Goal: Task Accomplishment & Management: Manage account settings

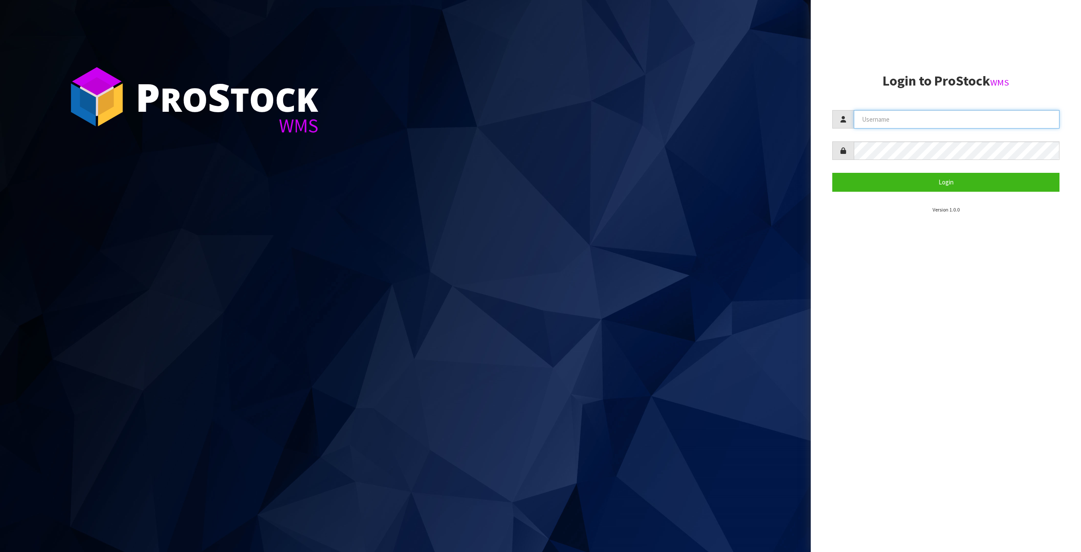
type input "YOURREFORMER"
drag, startPoint x: 939, startPoint y: 114, endPoint x: 809, endPoint y: 113, distance: 129.9
click at [809, 113] on div "P ro S tock WMS Login to ProStock WMS YOURREFORMER Login Version 1.0.0" at bounding box center [540, 276] width 1081 height 552
click at [950, 168] on form "YOURREFORMER Login" at bounding box center [945, 150] width 227 height 81
click at [950, 175] on button "Login" at bounding box center [945, 182] width 227 height 19
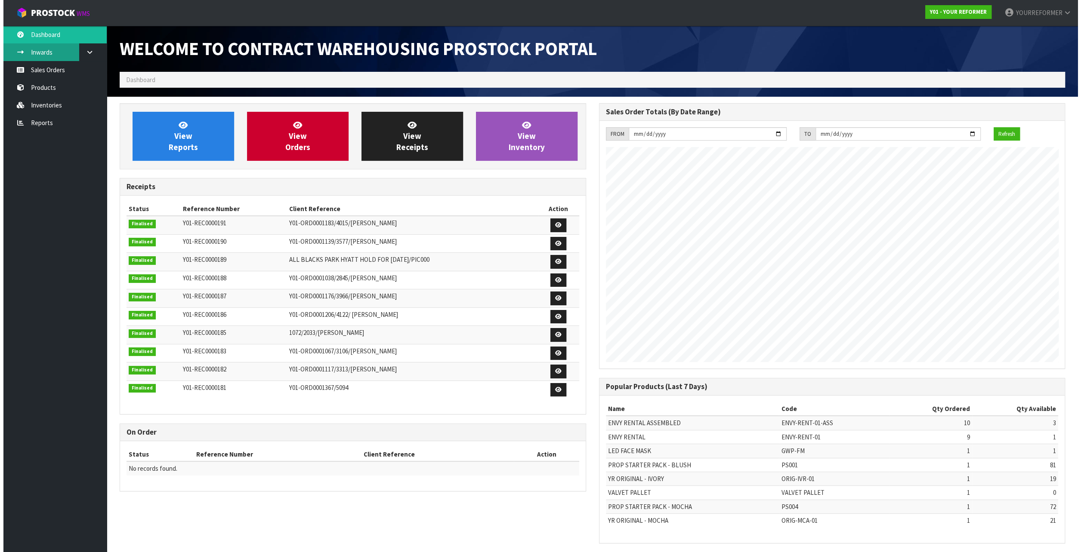
scroll to position [447, 479]
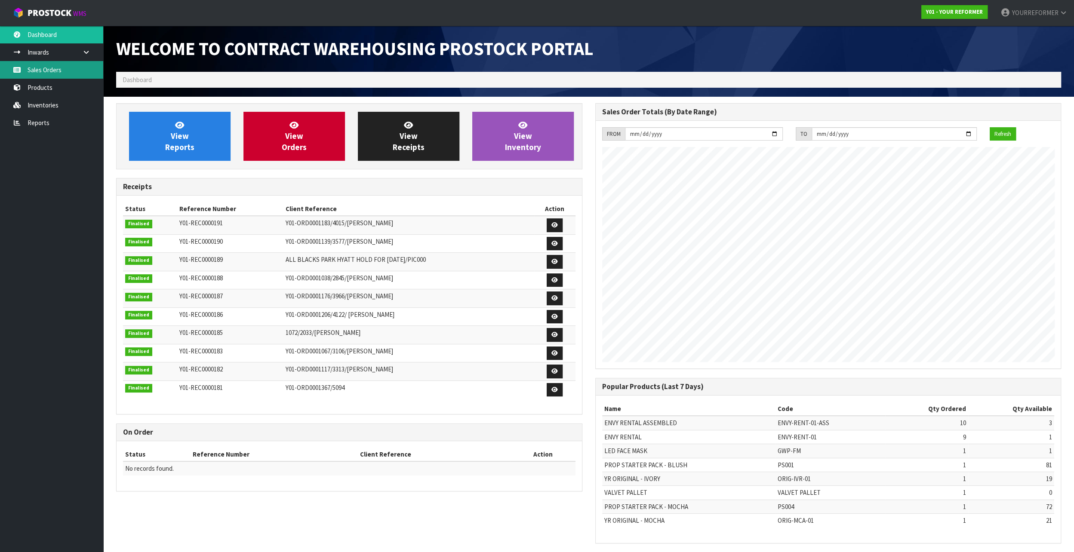
click at [36, 67] on link "Sales Orders" at bounding box center [51, 70] width 103 height 18
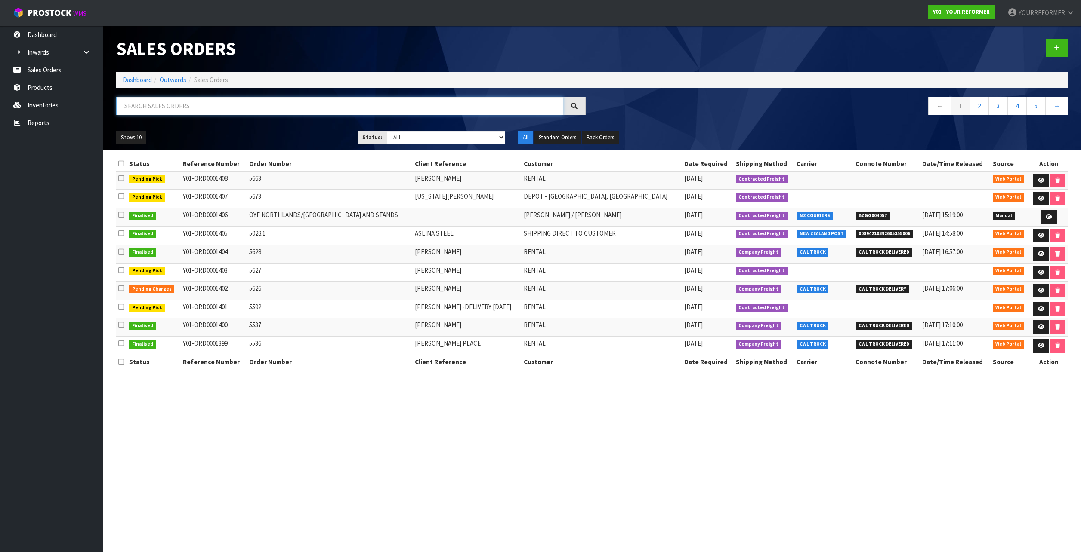
click at [167, 110] on input "text" at bounding box center [339, 106] width 447 height 19
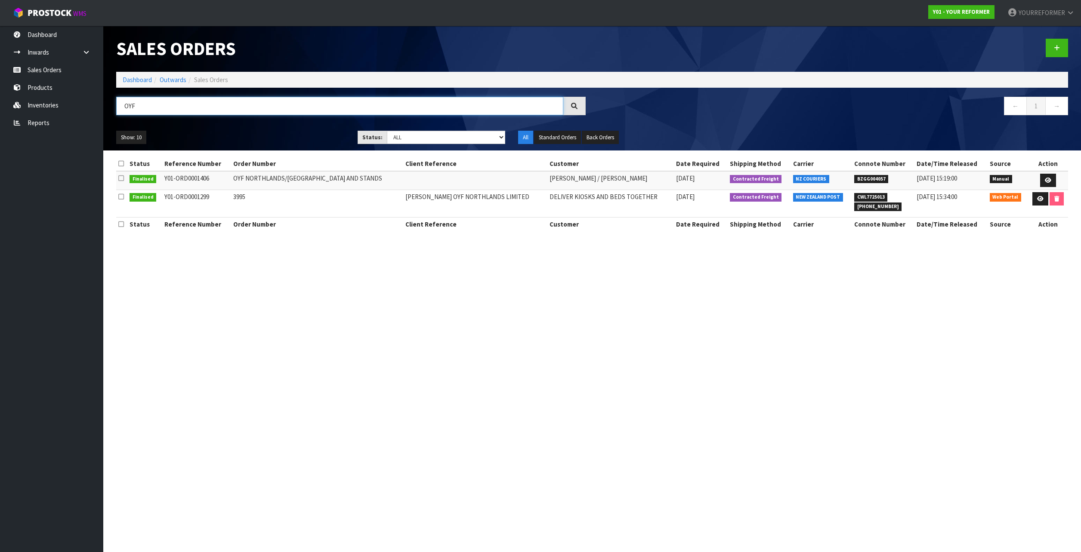
type input "OYF"
click at [176, 201] on td "Y01-ORD0001299" at bounding box center [196, 204] width 69 height 28
click at [598, 193] on td "DELIVER KIOSKS AND BEDS TOGETHER" at bounding box center [610, 204] width 126 height 28
click at [1038, 200] on icon at bounding box center [1040, 199] width 6 height 6
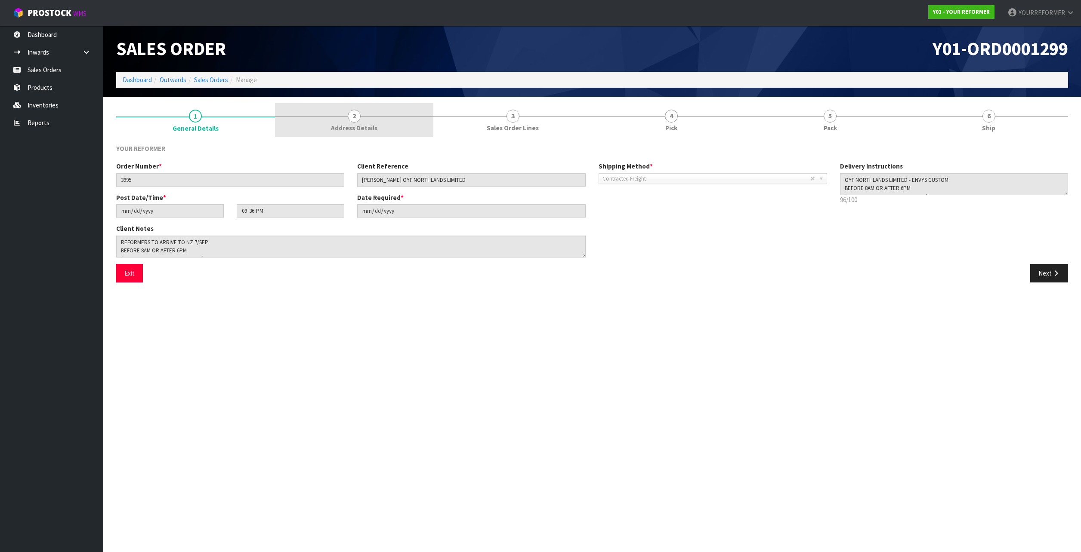
click at [366, 119] on link "2 Address Details" at bounding box center [354, 120] width 159 height 34
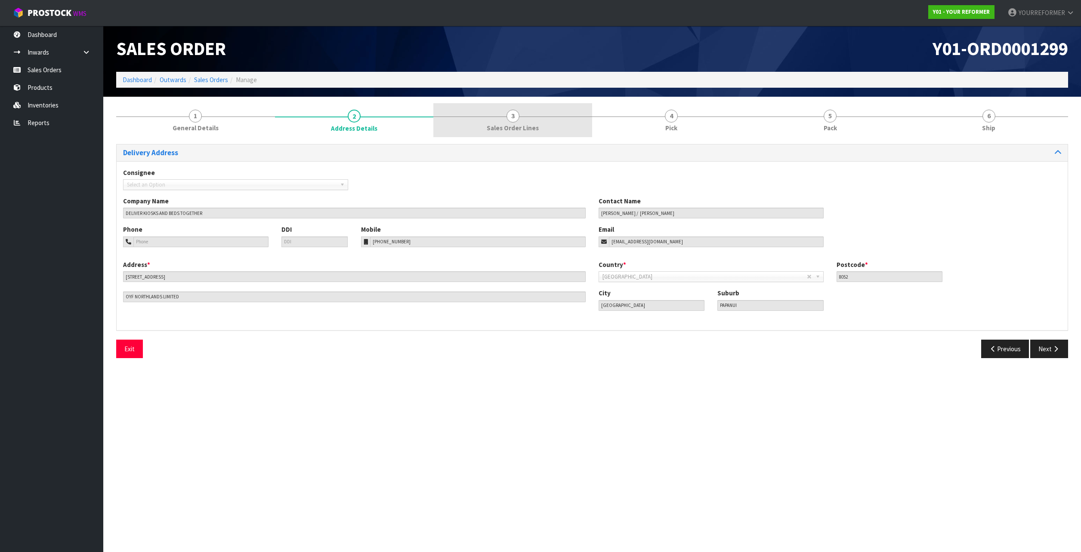
click at [493, 120] on link "3 Sales Order Lines" at bounding box center [512, 120] width 159 height 34
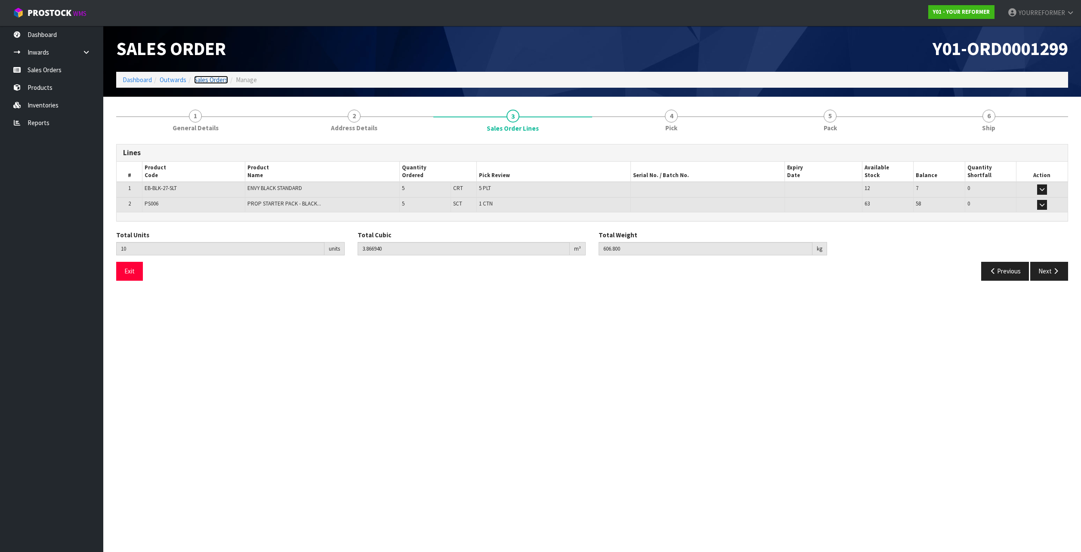
click at [203, 81] on link "Sales Orders" at bounding box center [211, 80] width 34 height 8
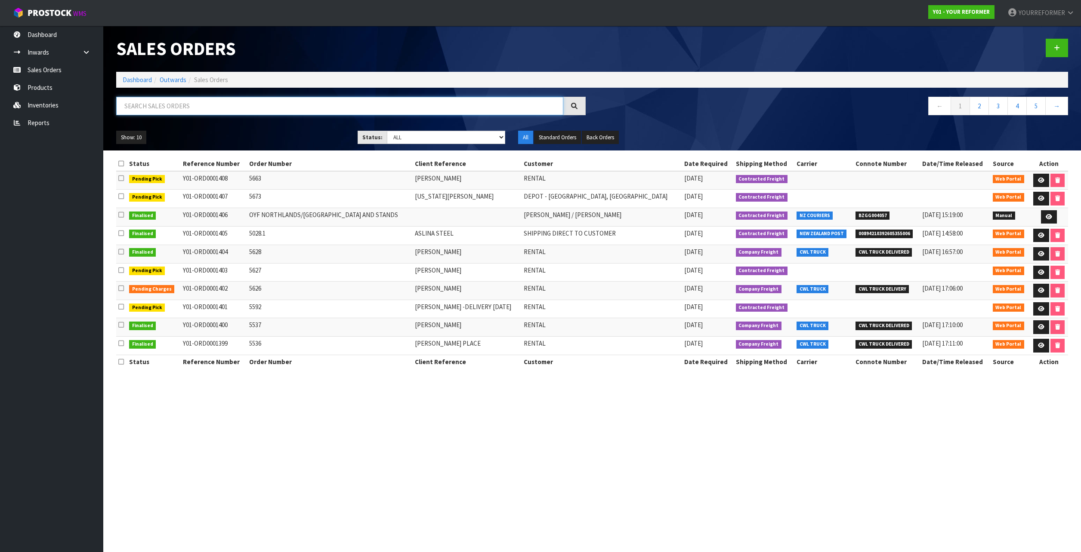
click at [293, 105] on input "text" at bounding box center [339, 106] width 447 height 19
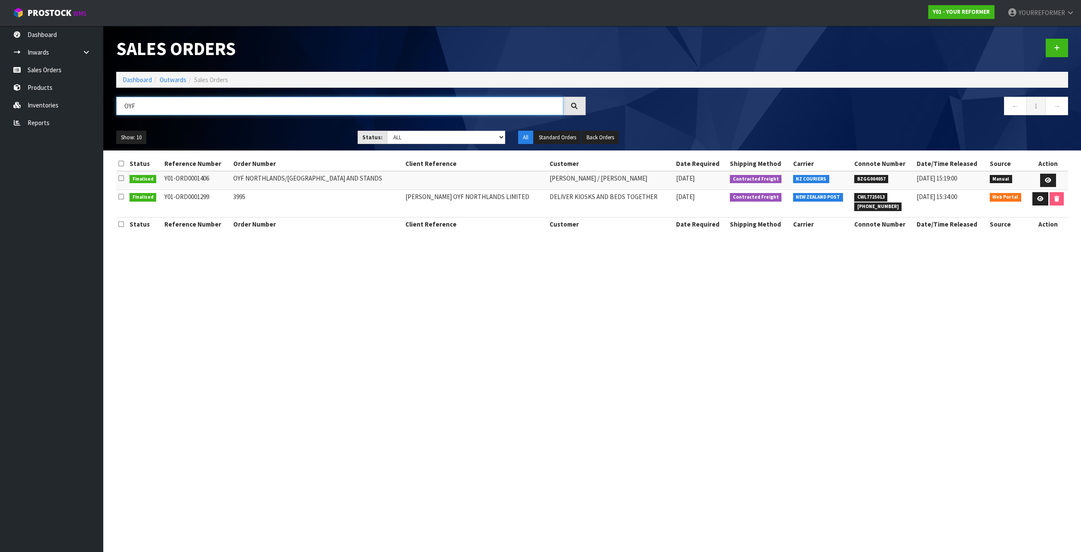
type input "OYF"
drag, startPoint x: 294, startPoint y: 182, endPoint x: 317, endPoint y: 182, distance: 22.8
click at [317, 182] on td "OYF NORTHLANDS/[GEOGRAPHIC_DATA] AND STANDS" at bounding box center [317, 180] width 172 height 19
drag, startPoint x: 639, startPoint y: 175, endPoint x: 680, endPoint y: 179, distance: 40.6
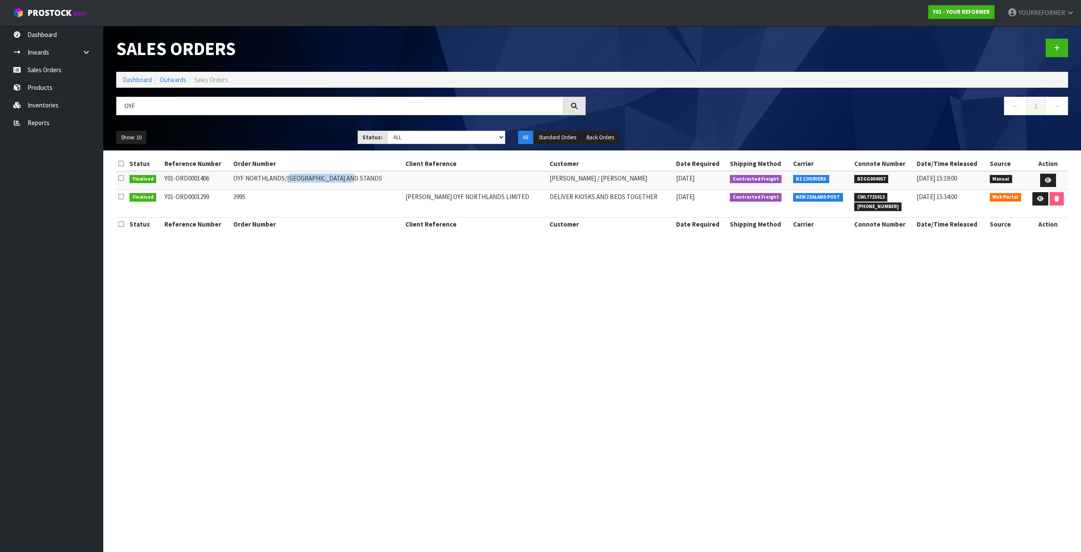
click at [680, 179] on tr "Finalised Y01-ORD0001406 [GEOGRAPHIC_DATA]/[GEOGRAPHIC_DATA] AND STANDS [PERSON…" at bounding box center [592, 180] width 952 height 19
click at [680, 179] on td "[DATE]" at bounding box center [701, 180] width 54 height 19
click at [1047, 178] on icon at bounding box center [1048, 181] width 6 height 6
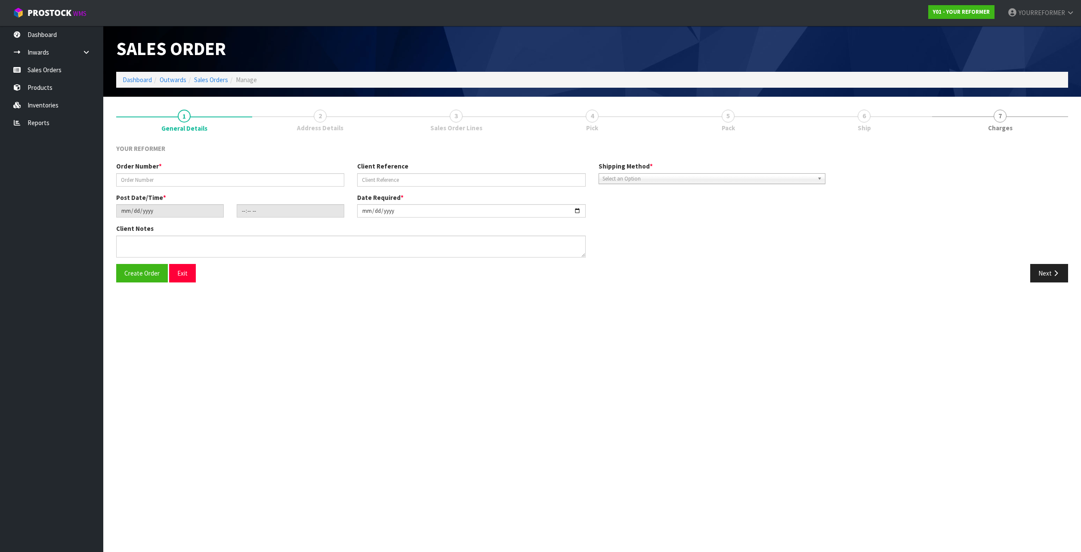
type input "OYF NORTHLANDS/[GEOGRAPHIC_DATA] AND STANDS"
type input "[DATE]"
type input "10:04:00.000"
type input "[DATE]"
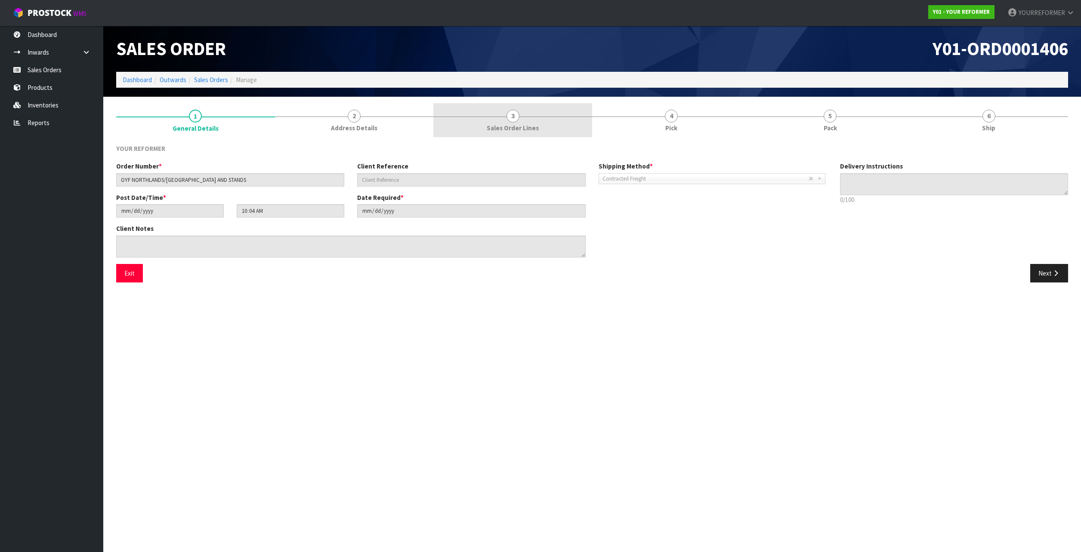
click at [524, 123] on link "3 Sales Order Lines" at bounding box center [512, 120] width 159 height 34
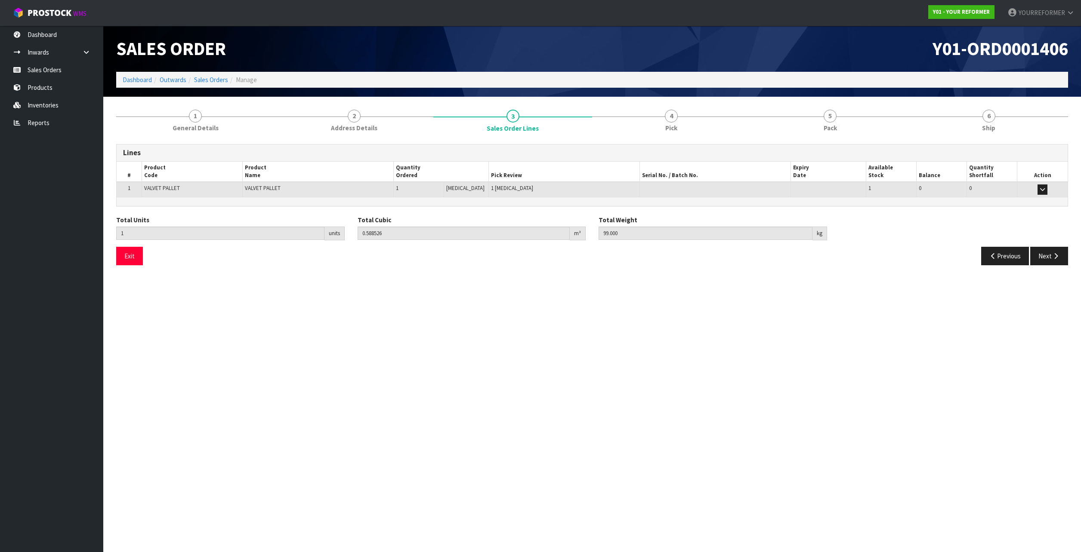
click at [151, 190] on span "VALVET PALLET" at bounding box center [162, 188] width 36 height 7
drag, startPoint x: 151, startPoint y: 190, endPoint x: 151, endPoint y: 234, distance: 43.9
click at [151, 234] on input "1" at bounding box center [220, 233] width 208 height 13
click at [187, 172] on th "Product Code" at bounding box center [192, 172] width 101 height 21
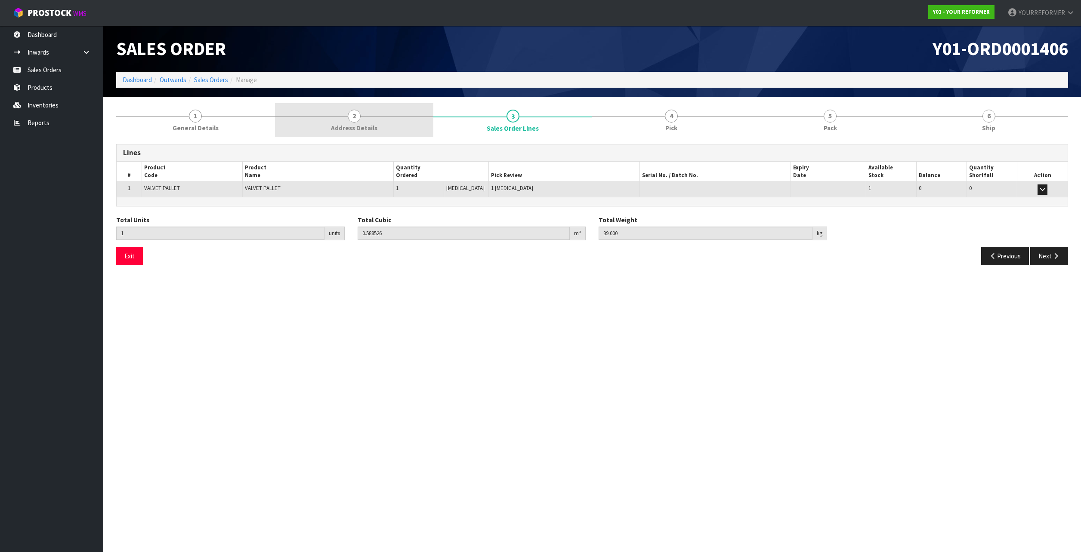
click at [381, 123] on link "2 Address Details" at bounding box center [354, 120] width 159 height 34
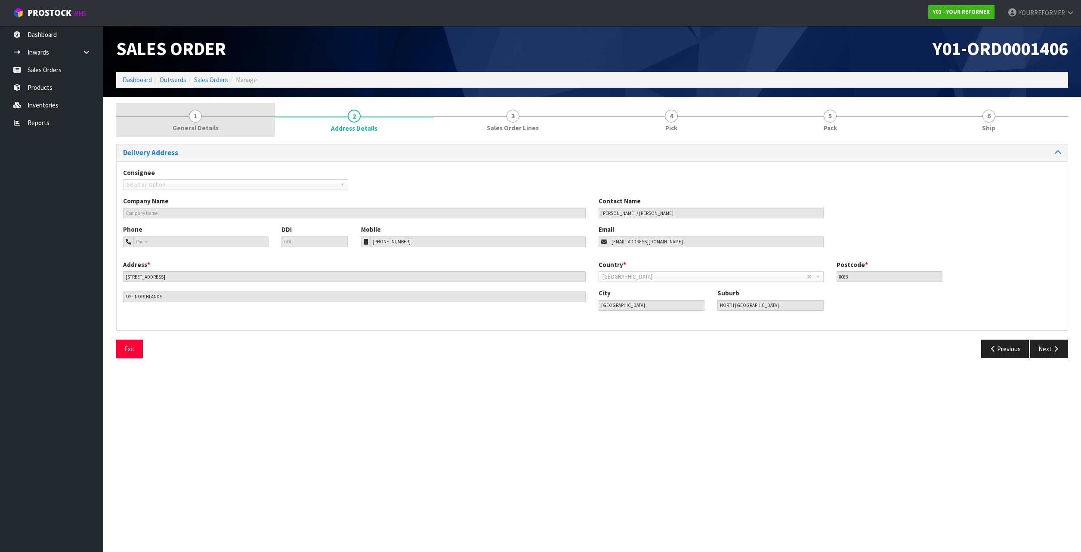
click at [167, 124] on link "1 General Details" at bounding box center [195, 120] width 159 height 34
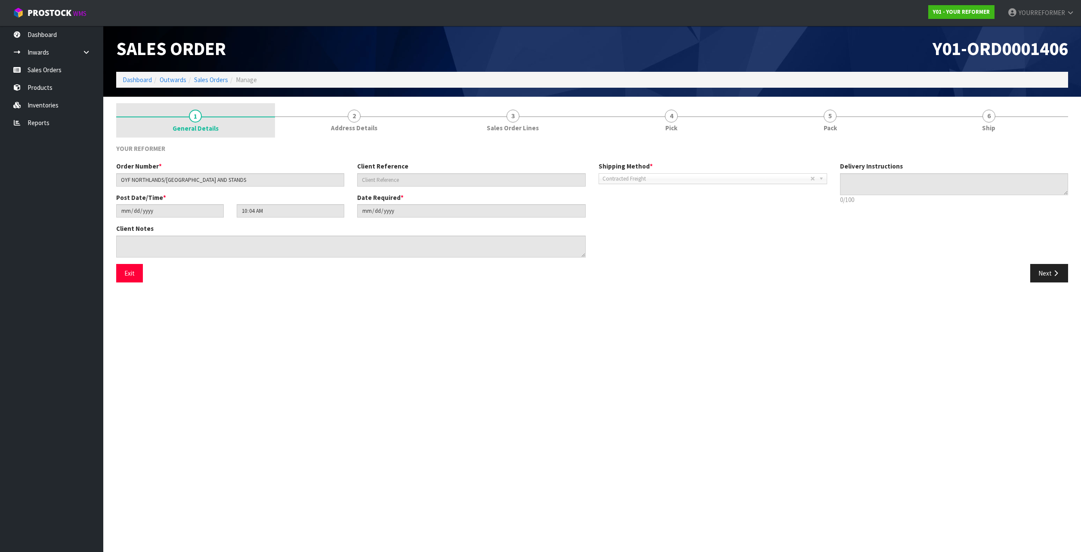
click at [195, 124] on span "General Details" at bounding box center [196, 128] width 46 height 9
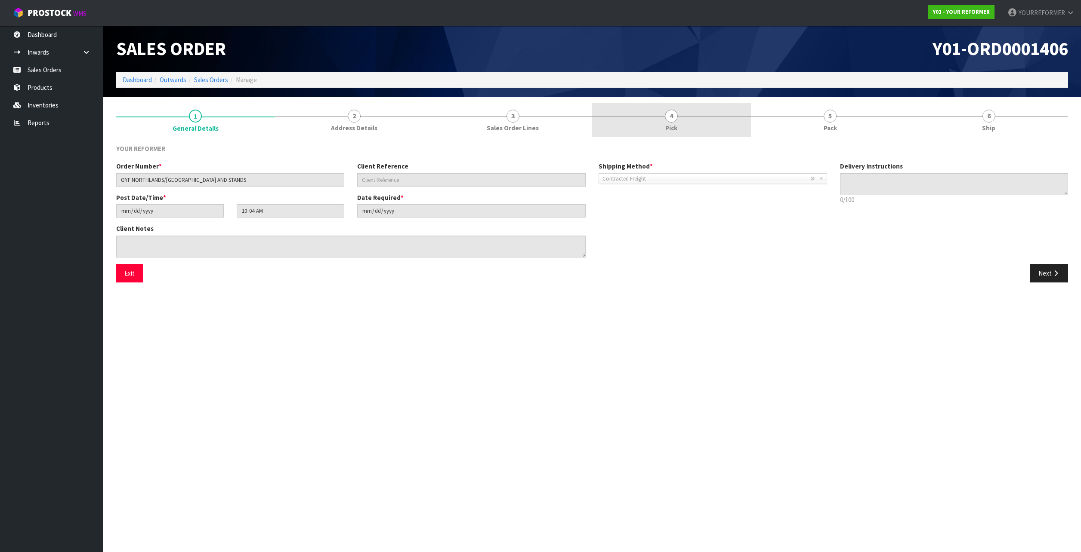
click at [599, 131] on link "4 Pick" at bounding box center [671, 120] width 159 height 34
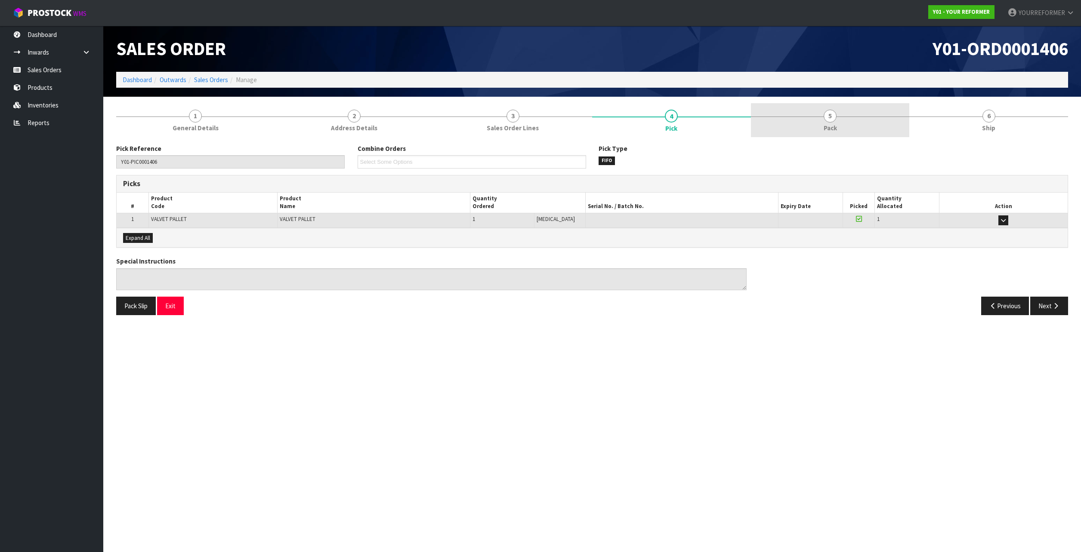
click at [839, 121] on link "5 Pack" at bounding box center [830, 120] width 159 height 34
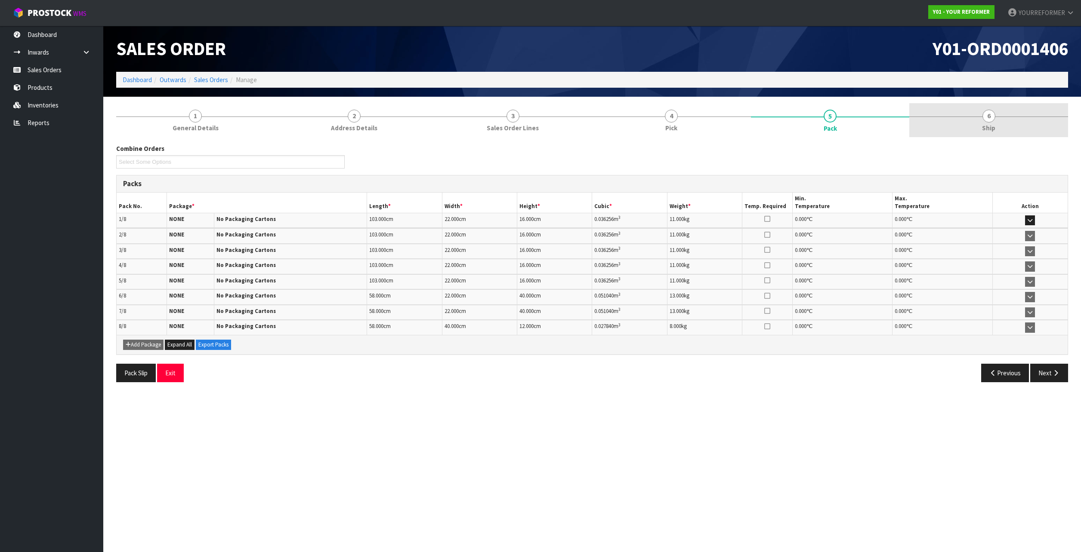
click at [959, 122] on link "6 Ship" at bounding box center [988, 120] width 159 height 34
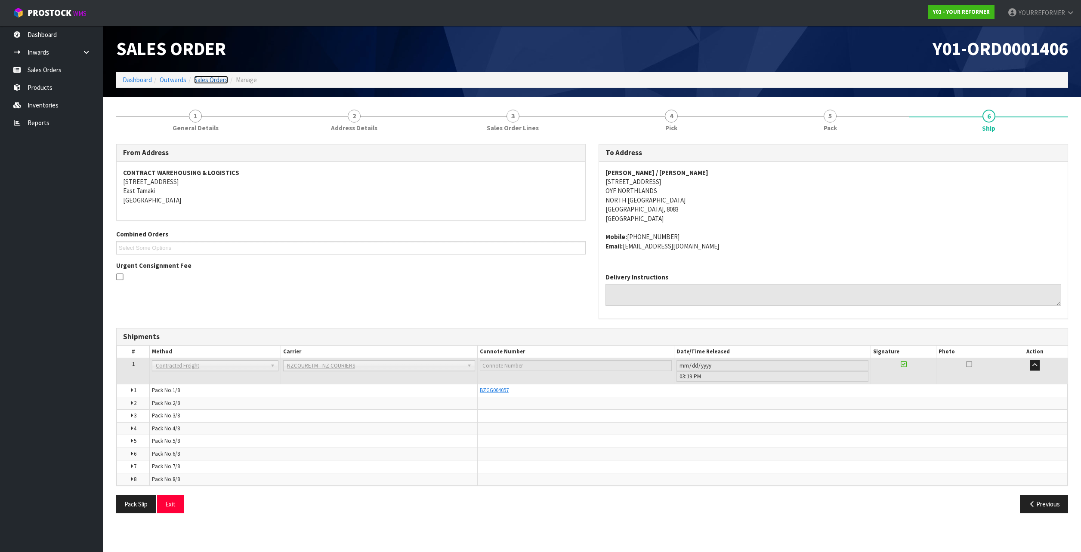
click at [208, 77] on link "Sales Orders" at bounding box center [211, 80] width 34 height 8
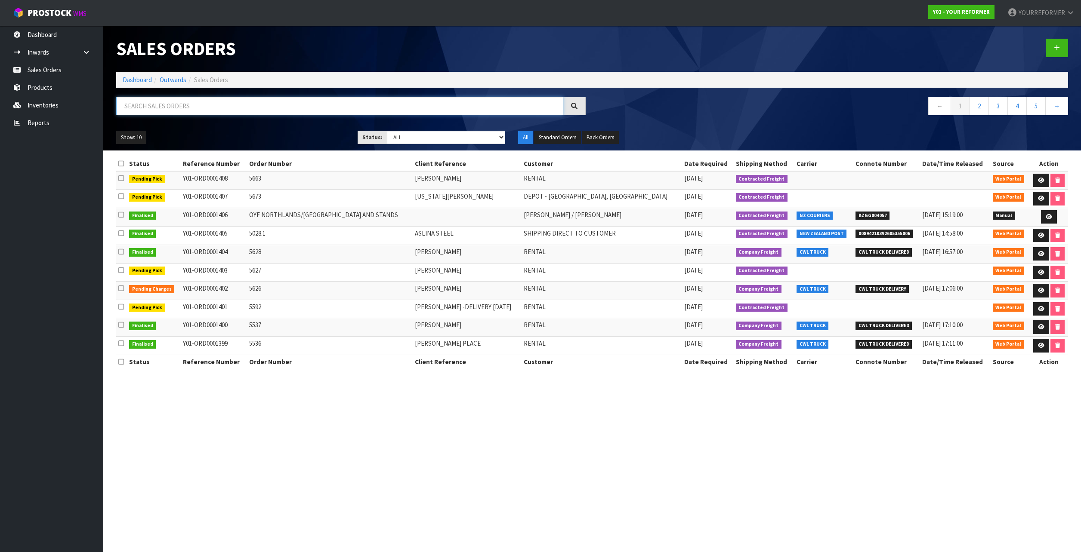
click at [214, 102] on input "text" at bounding box center [339, 106] width 447 height 19
type input "c"
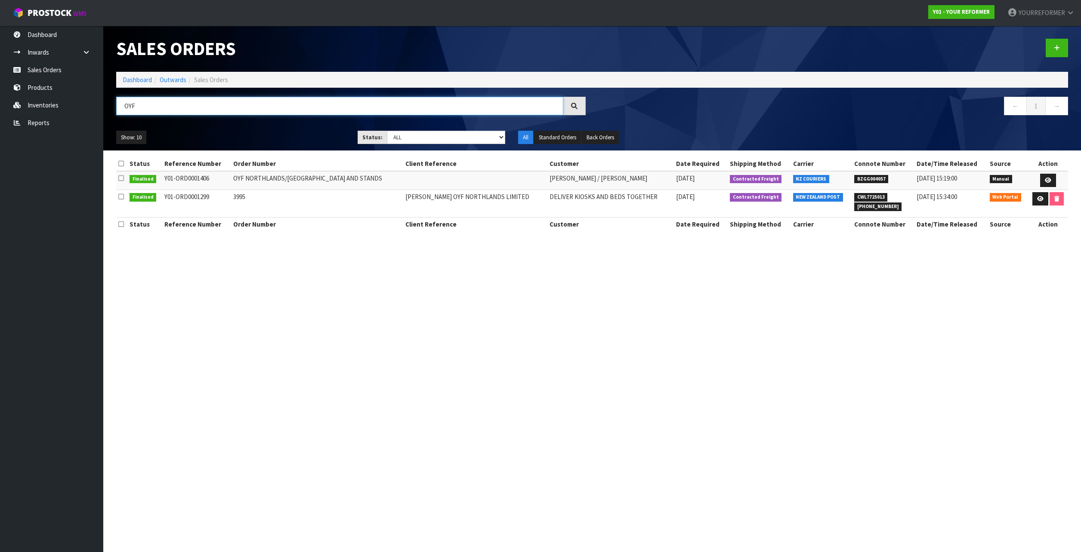
type input "OYF"
drag, startPoint x: 515, startPoint y: 196, endPoint x: 641, endPoint y: 196, distance: 126.5
click at [641, 196] on td "DELIVER KIOSKS AND BEDS TOGETHER" at bounding box center [610, 204] width 126 height 28
click at [625, 197] on td "DELIVER KIOSKS AND BEDS TOGETHER" at bounding box center [610, 204] width 126 height 28
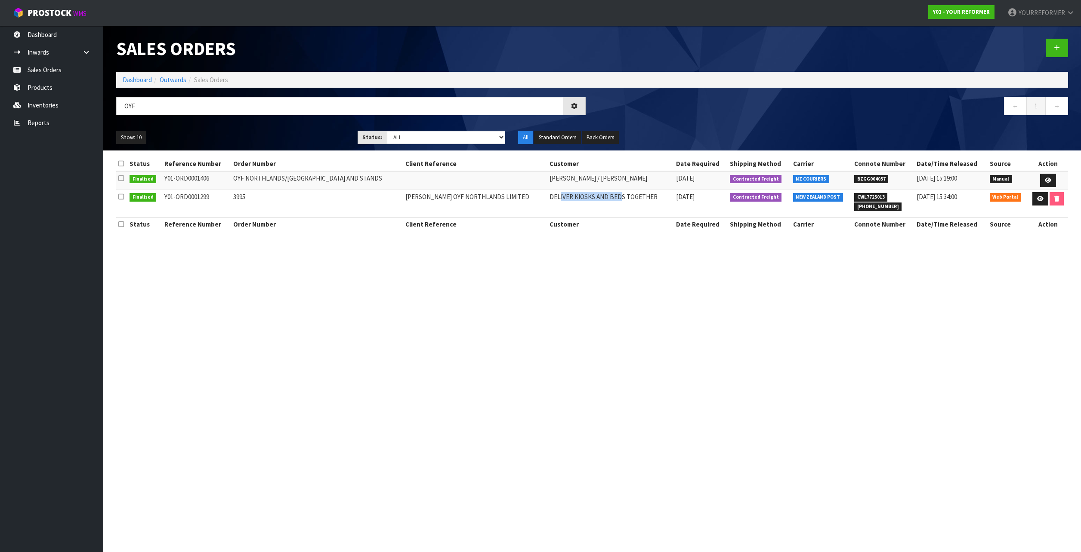
drag, startPoint x: 586, startPoint y: 196, endPoint x: 527, endPoint y: 195, distance: 59.0
click at [547, 195] on td "DELIVER KIOSKS AND BEDS TOGETHER" at bounding box center [610, 204] width 126 height 28
drag, startPoint x: 527, startPoint y: 195, endPoint x: 525, endPoint y: 182, distance: 12.7
click at [547, 195] on td "DELIVER KIOSKS AND BEDS TOGETHER" at bounding box center [610, 204] width 126 height 28
drag, startPoint x: 516, startPoint y: 158, endPoint x: 549, endPoint y: 164, distance: 33.6
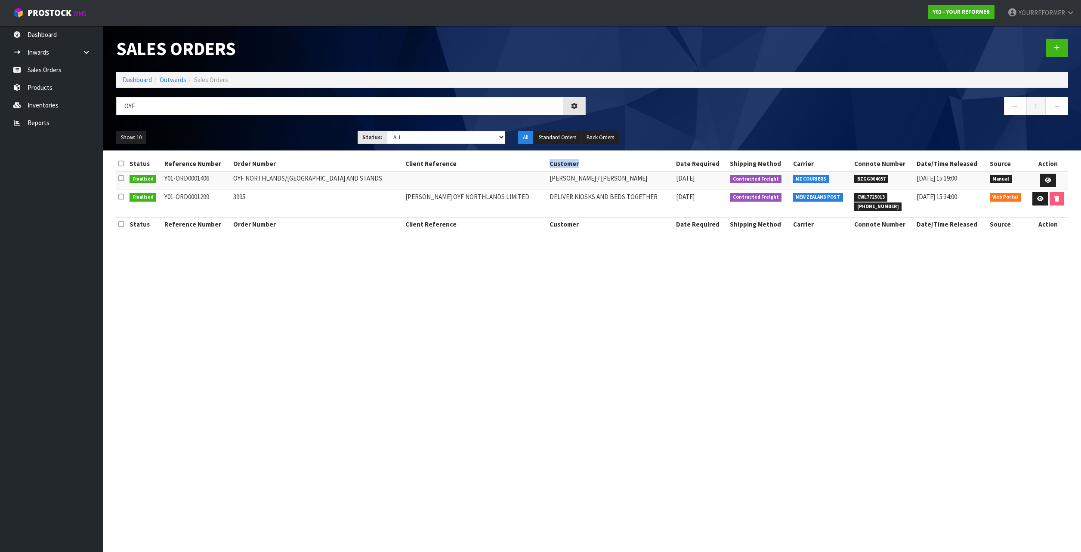
click at [549, 164] on th "Customer" at bounding box center [610, 164] width 126 height 14
click at [547, 187] on td "[PERSON_NAME] / [PERSON_NAME]" at bounding box center [610, 180] width 126 height 19
drag, startPoint x: 521, startPoint y: 164, endPoint x: 570, endPoint y: 167, distance: 49.1
click at [570, 167] on th "Customer" at bounding box center [610, 164] width 126 height 14
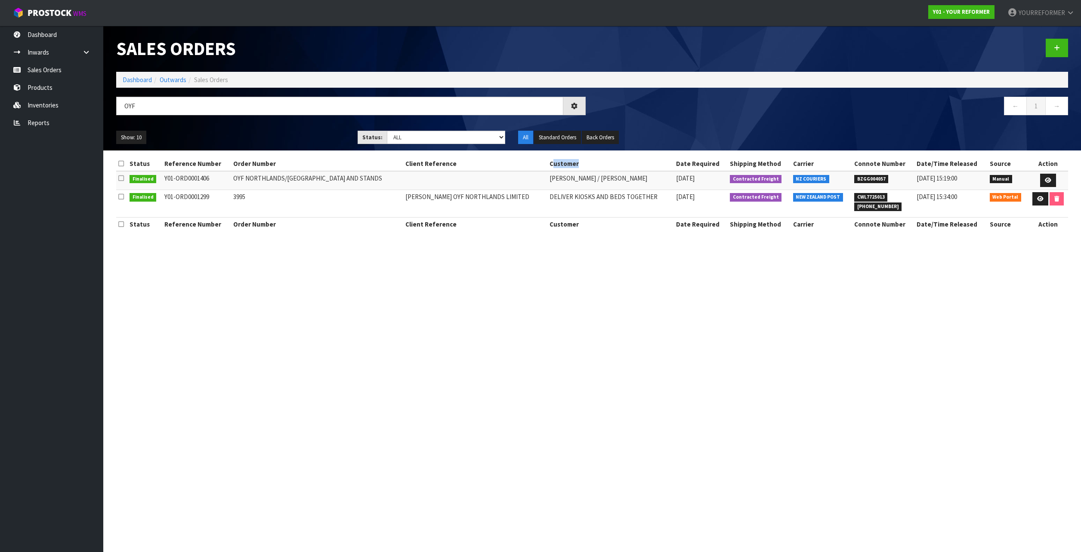
click at [570, 167] on th "Customer" at bounding box center [610, 164] width 126 height 14
click at [568, 193] on td "DELIVER KIOSKS AND BEDS TOGETHER" at bounding box center [610, 204] width 126 height 28
click at [1035, 200] on link at bounding box center [1040, 199] width 16 height 14
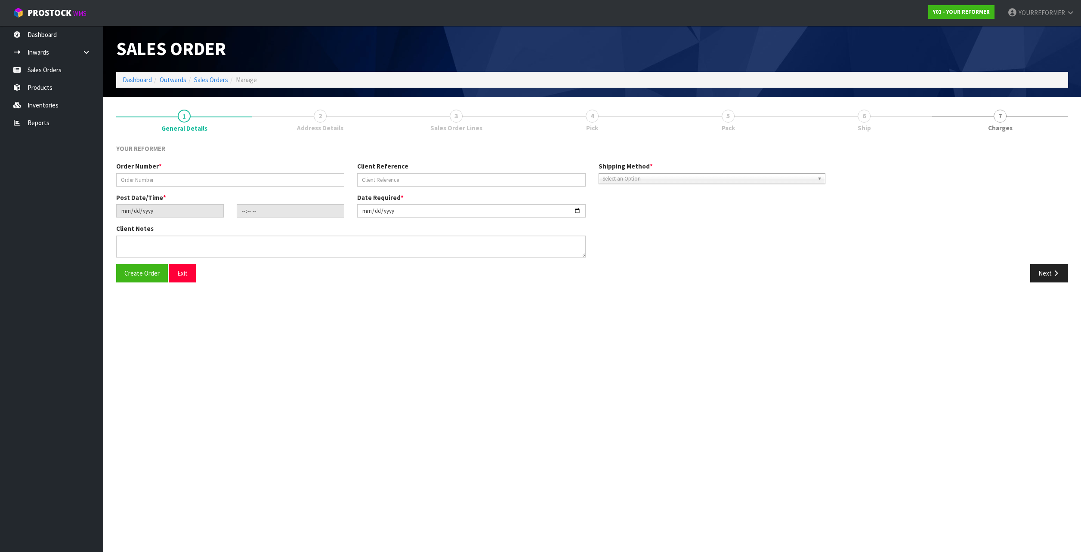
type input "3995"
type input "[PERSON_NAME] OYF NORTHLANDS LIMITED"
type input "[DATE]"
type input "21:36:00.000"
type input "[DATE]"
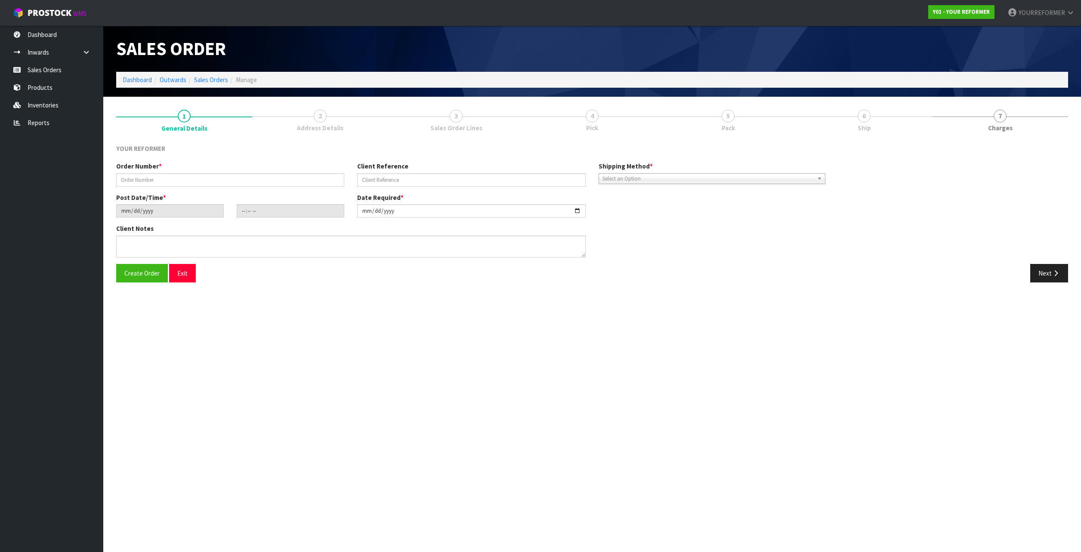
type textarea "REFORMERS TO ARRIVE TO NZ 7/SEP BEFORE 8AM OR AFTER 6PM (THURS, FRI AND SAT IS …"
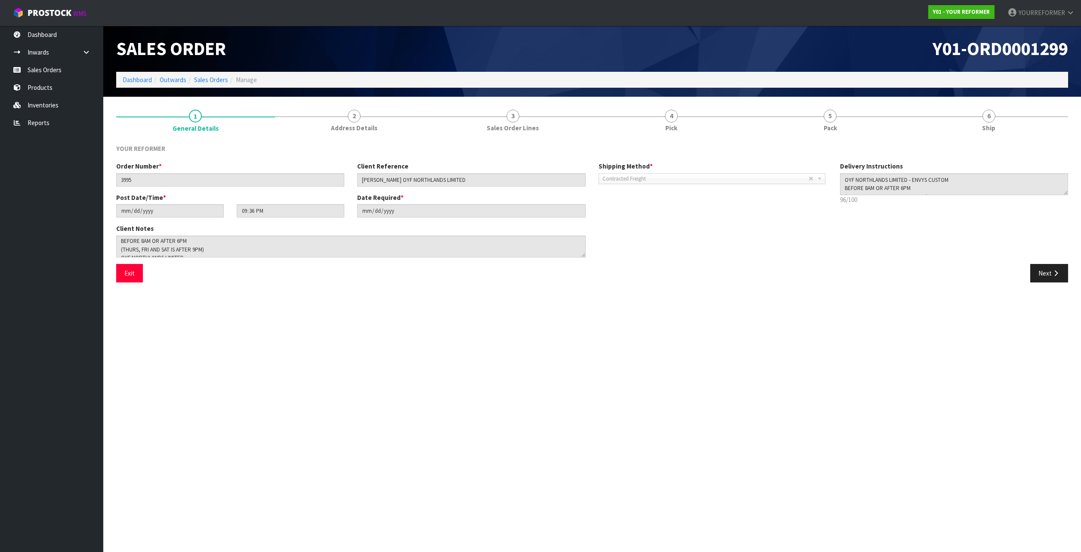
drag, startPoint x: 114, startPoint y: 241, endPoint x: 218, endPoint y: 252, distance: 103.9
click at [218, 252] on div "Client Notes" at bounding box center [351, 244] width 482 height 40
click at [218, 252] on textarea at bounding box center [350, 247] width 469 height 22
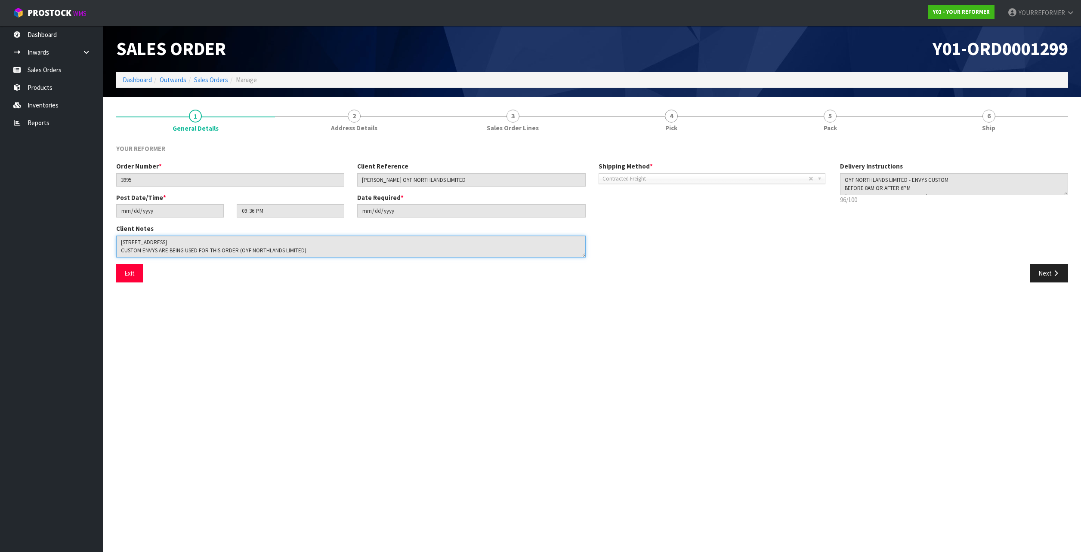
scroll to position [59, 0]
drag, startPoint x: 210, startPoint y: 251, endPoint x: 276, endPoint y: 252, distance: 65.4
click at [276, 252] on textarea at bounding box center [350, 247] width 469 height 22
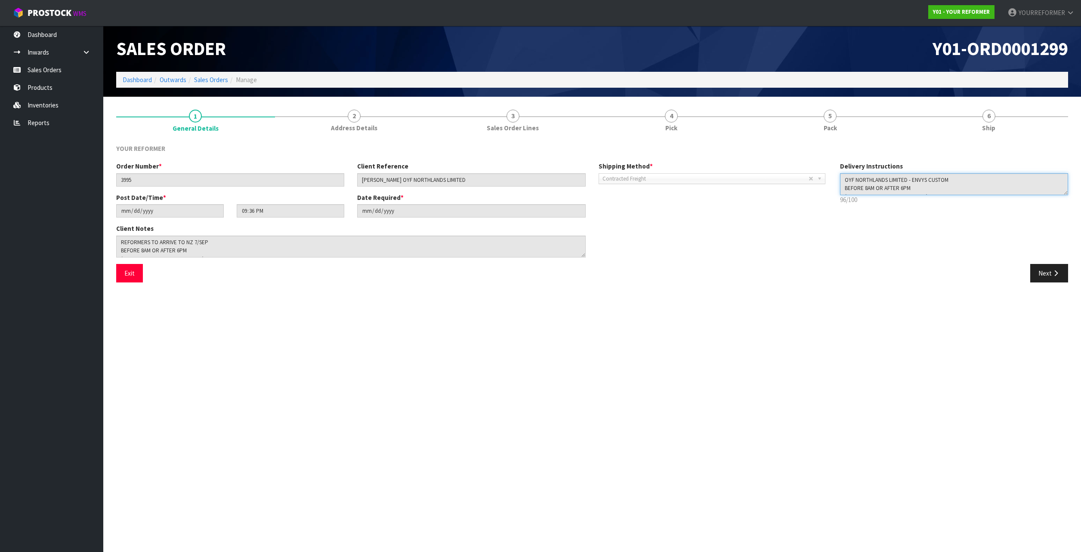
drag, startPoint x: 906, startPoint y: 184, endPoint x: 877, endPoint y: 178, distance: 29.5
click at [877, 178] on textarea at bounding box center [954, 184] width 228 height 22
click at [350, 120] on span "2" at bounding box center [354, 116] width 13 height 13
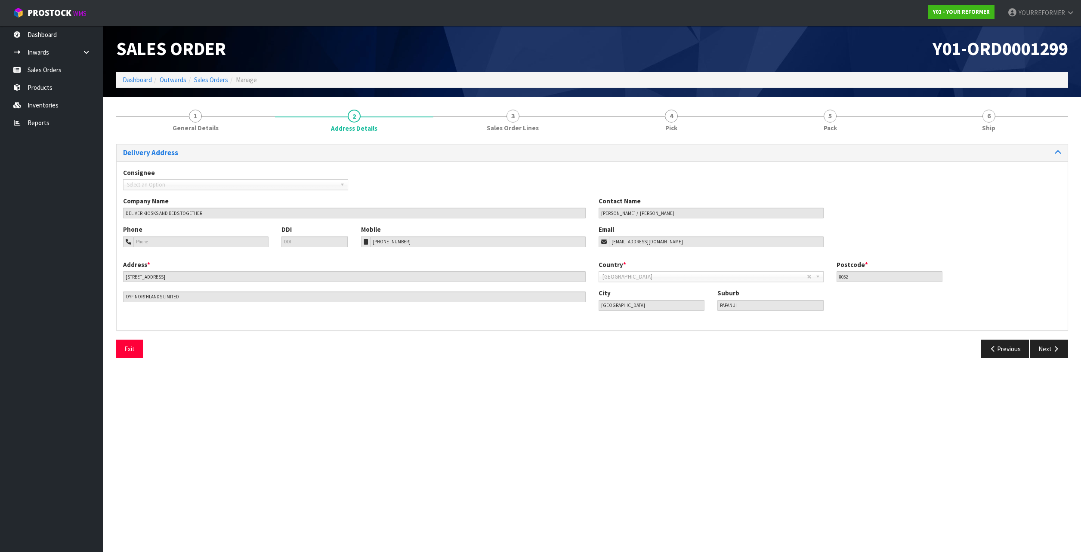
drag, startPoint x: 122, startPoint y: 212, endPoint x: 193, endPoint y: 212, distance: 71.0
click at [193, 212] on div "Company Name DELIVER KIOSKS AND BEDS TOGETHER" at bounding box center [354, 208] width 475 height 22
click at [193, 212] on input "DELIVER KIOSKS AND BEDS TOGETHER" at bounding box center [354, 213] width 463 height 11
click at [201, 213] on input "DELIVER KIOSKS AND BEDS TOGETHER" at bounding box center [354, 213] width 463 height 11
click at [514, 132] on span "Sales Order Lines" at bounding box center [513, 127] width 52 height 9
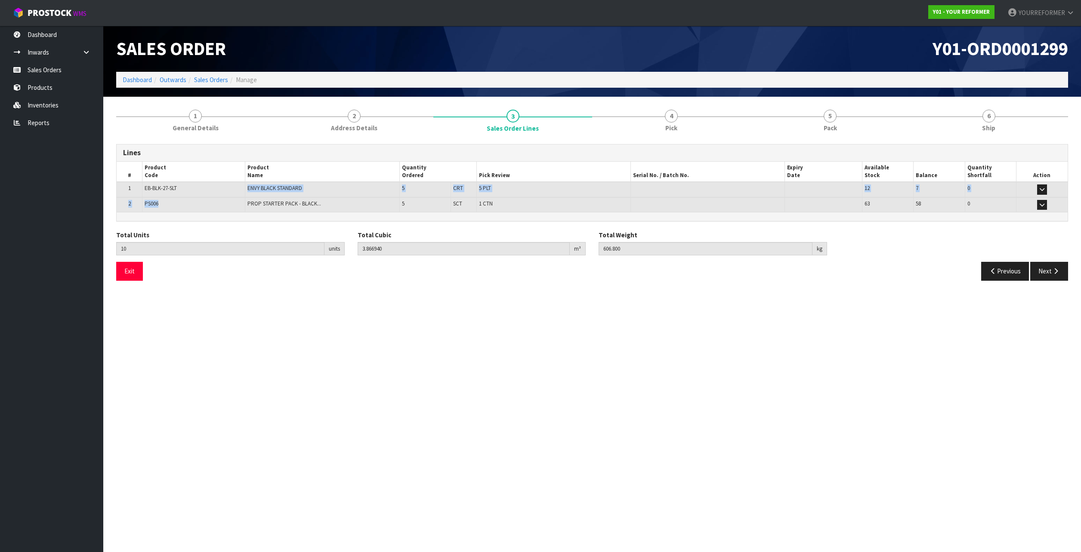
drag, startPoint x: 240, startPoint y: 189, endPoint x: 234, endPoint y: 204, distance: 15.7
click at [234, 204] on table "# Product Code Product Name Quantity Ordered Pick Review Serial No. / Batch No.…" at bounding box center [592, 187] width 951 height 51
drag, startPoint x: 234, startPoint y: 204, endPoint x: 238, endPoint y: 226, distance: 22.1
click at [238, 226] on div "Lines # Product Code Product Name Quantity Ordered Pick Review Serial No. / Bat…" at bounding box center [592, 215] width 952 height 143
click at [702, 119] on link "4 Pick" at bounding box center [671, 120] width 159 height 34
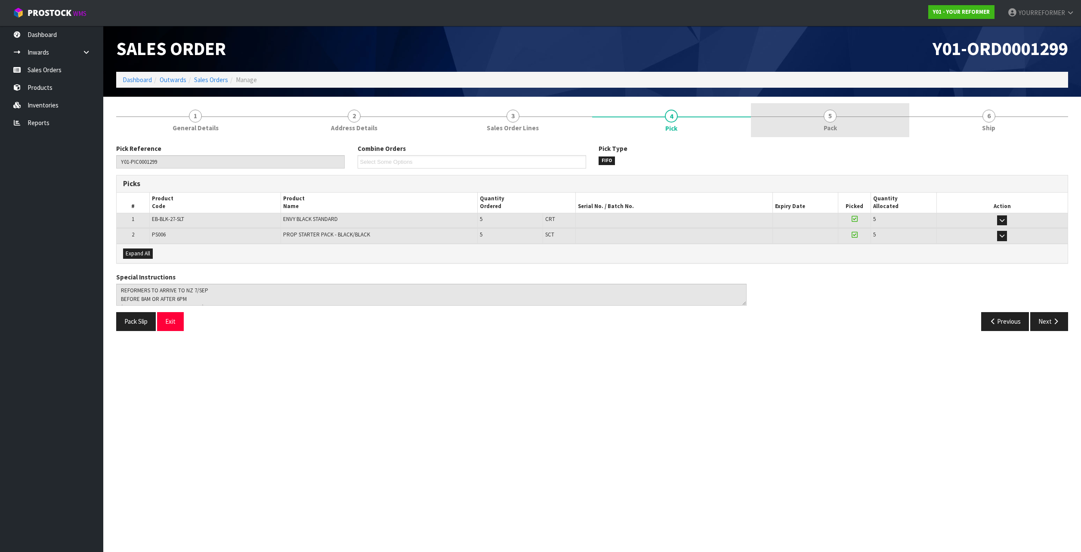
click at [820, 119] on link "5 Pack" at bounding box center [830, 120] width 159 height 34
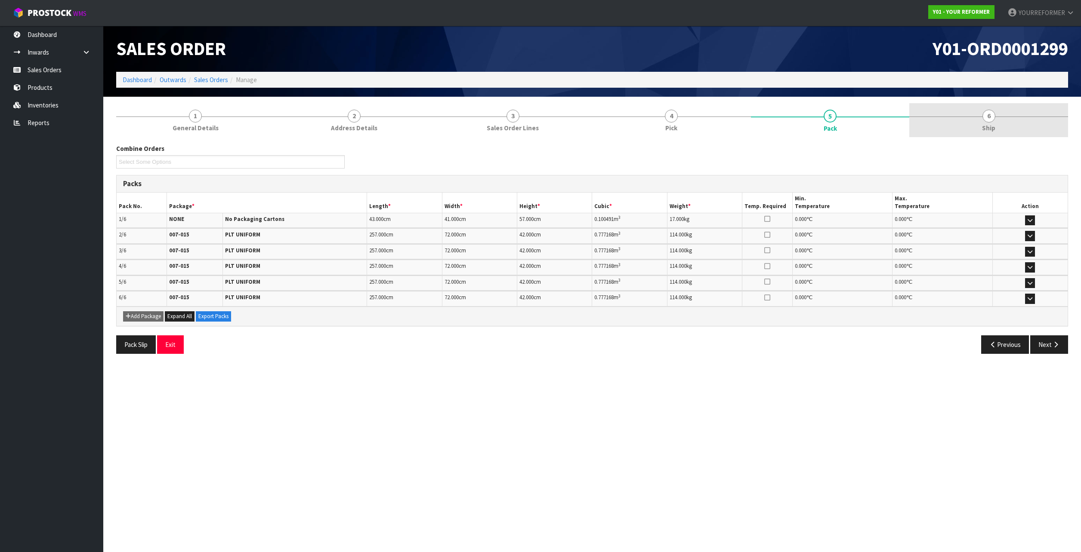
click at [929, 119] on link "6 Ship" at bounding box center [988, 120] width 159 height 34
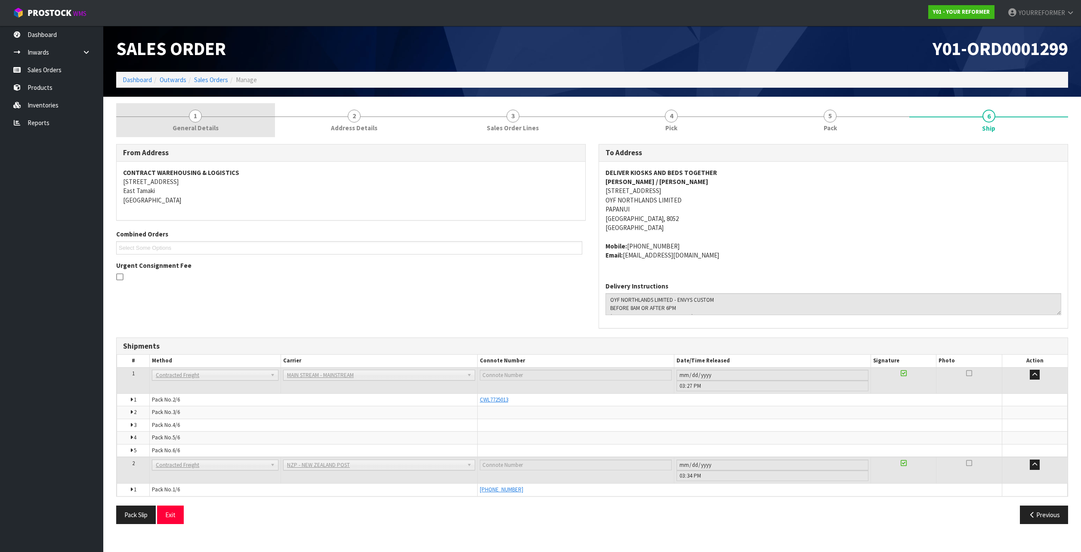
click at [140, 116] on link "1 General Details" at bounding box center [195, 120] width 159 height 34
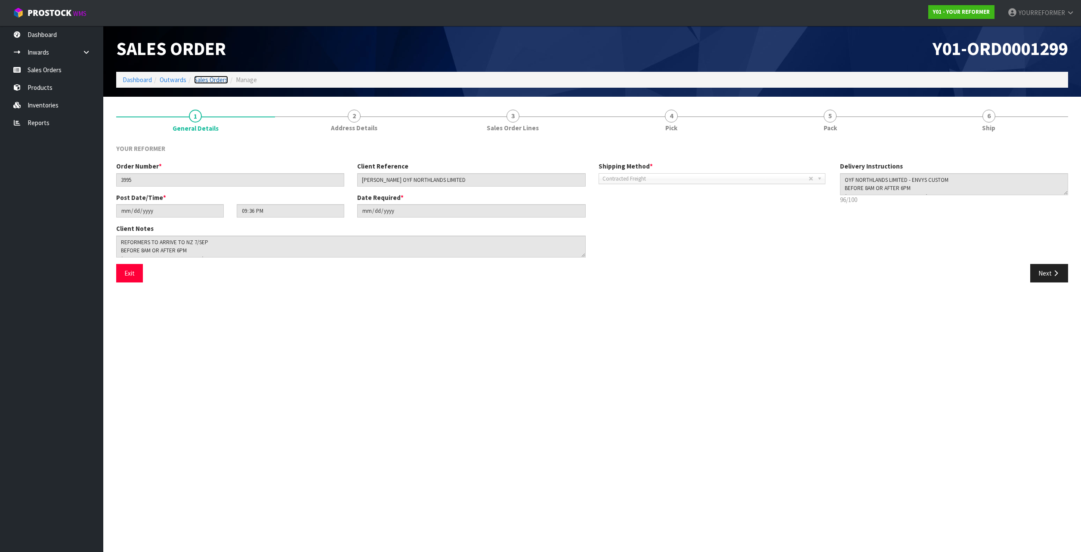
click at [196, 77] on link "Sales Orders" at bounding box center [211, 80] width 34 height 8
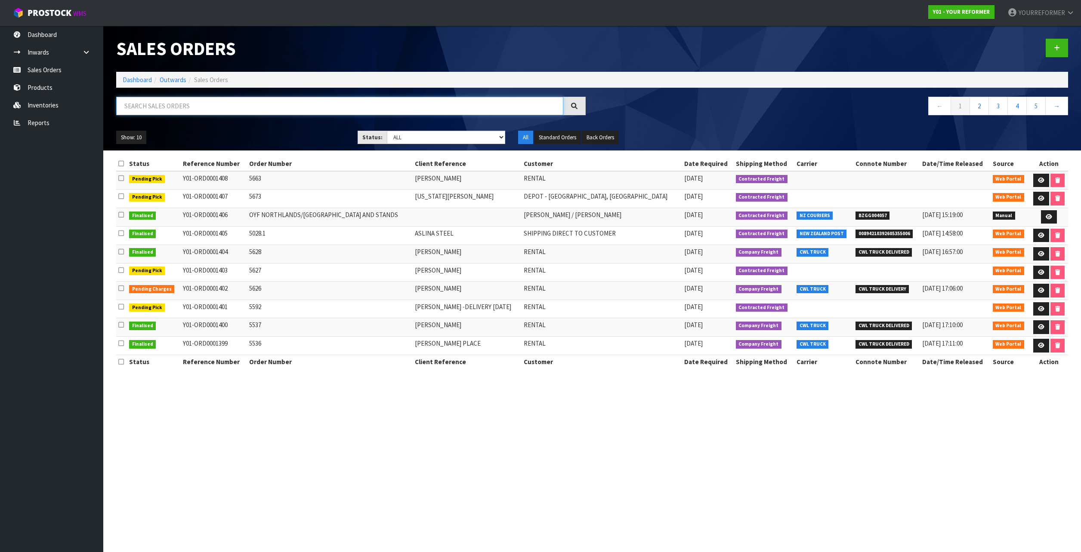
click at [287, 112] on input "text" at bounding box center [339, 106] width 447 height 19
